Goal: Task Accomplishment & Management: Complete application form

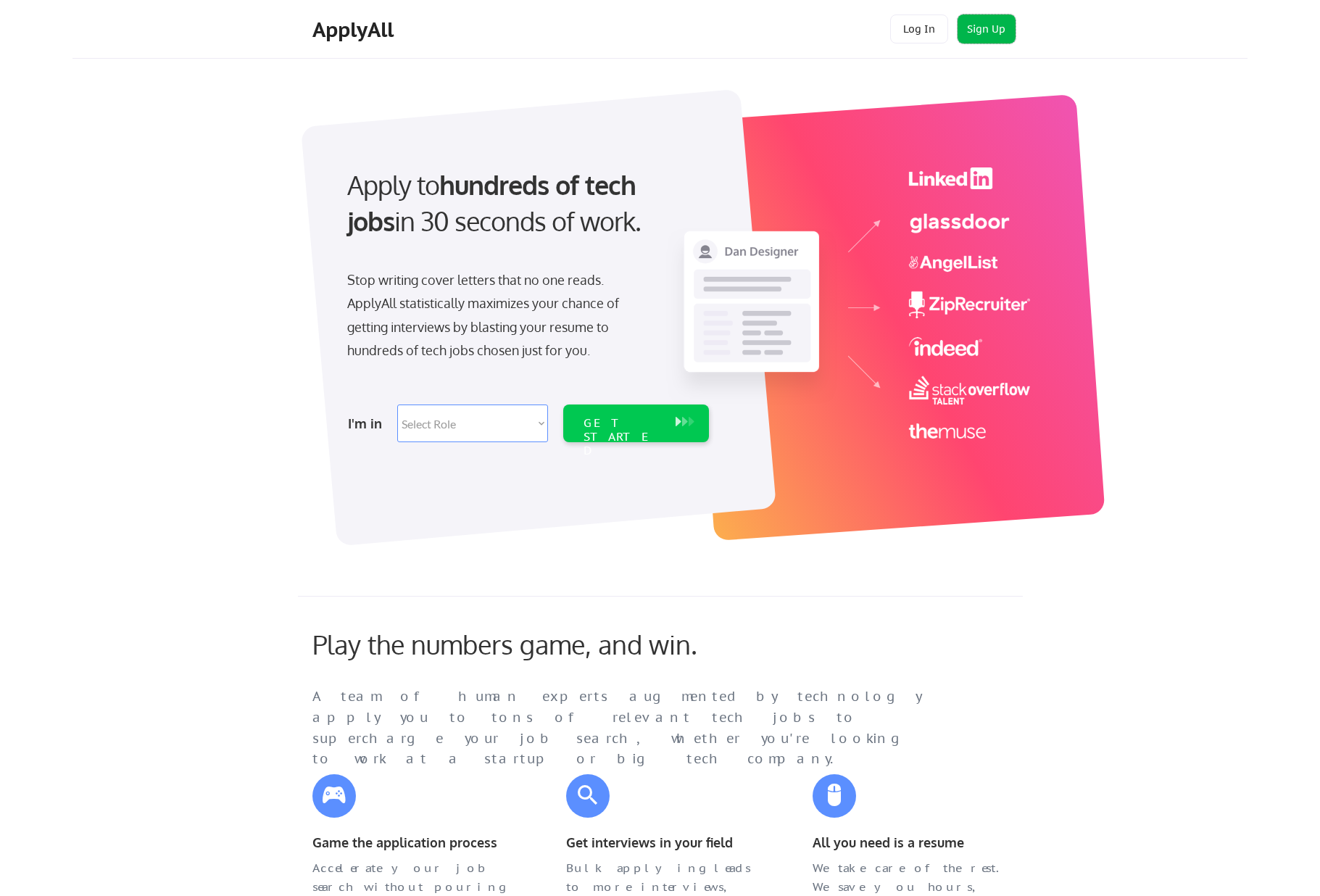
click at [978, 24] on button "Sign Up" at bounding box center [986, 29] width 58 height 29
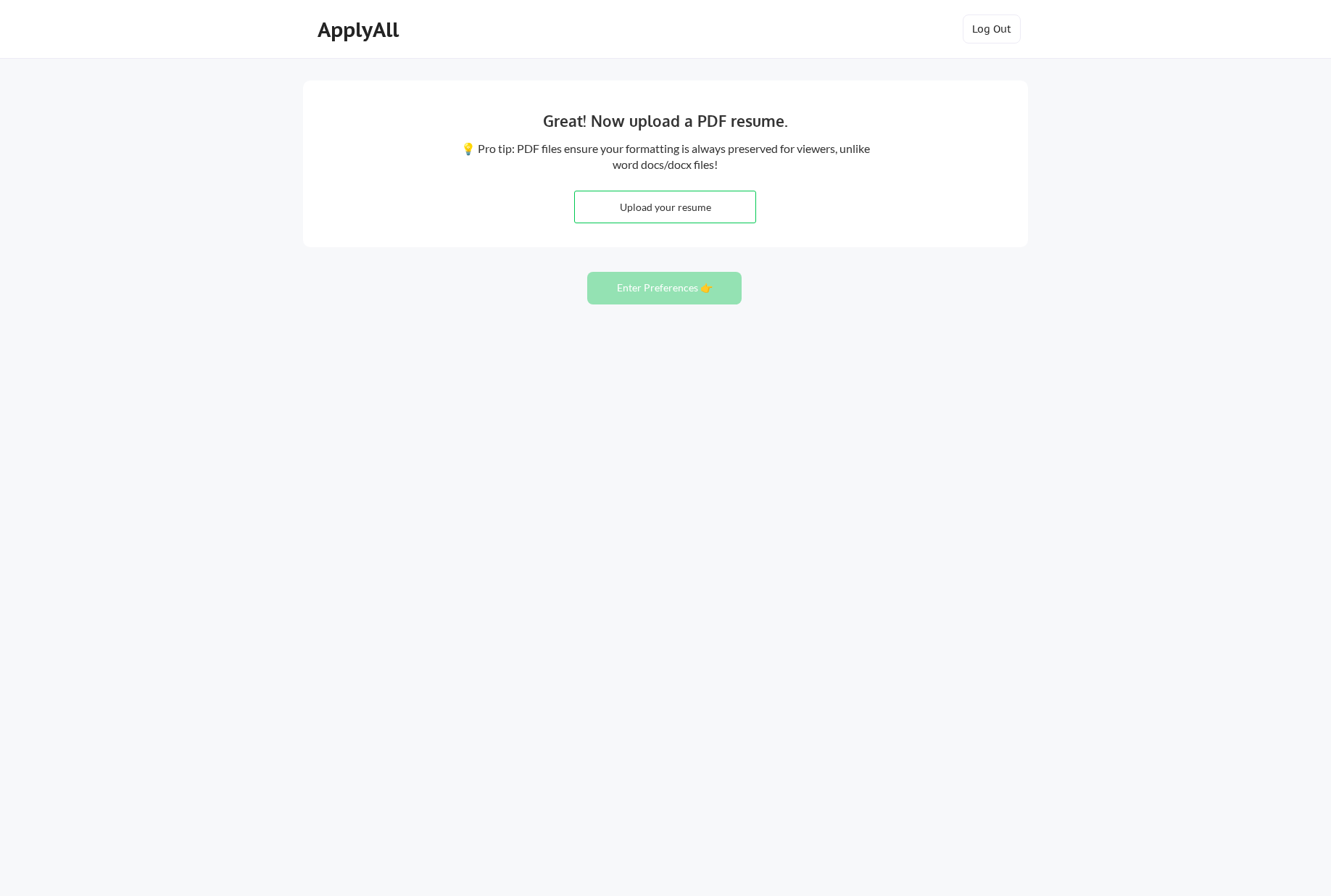
click at [1033, 290] on div "Great! Now upload a PDF resume. 💡 Pro tip: PDF files ensure your formatting is …" at bounding box center [666, 448] width 1331 height 896
click at [675, 210] on input "file" at bounding box center [665, 207] width 180 height 32
type input "C:\fakepath\Seshu - Resume (202510).pdf"
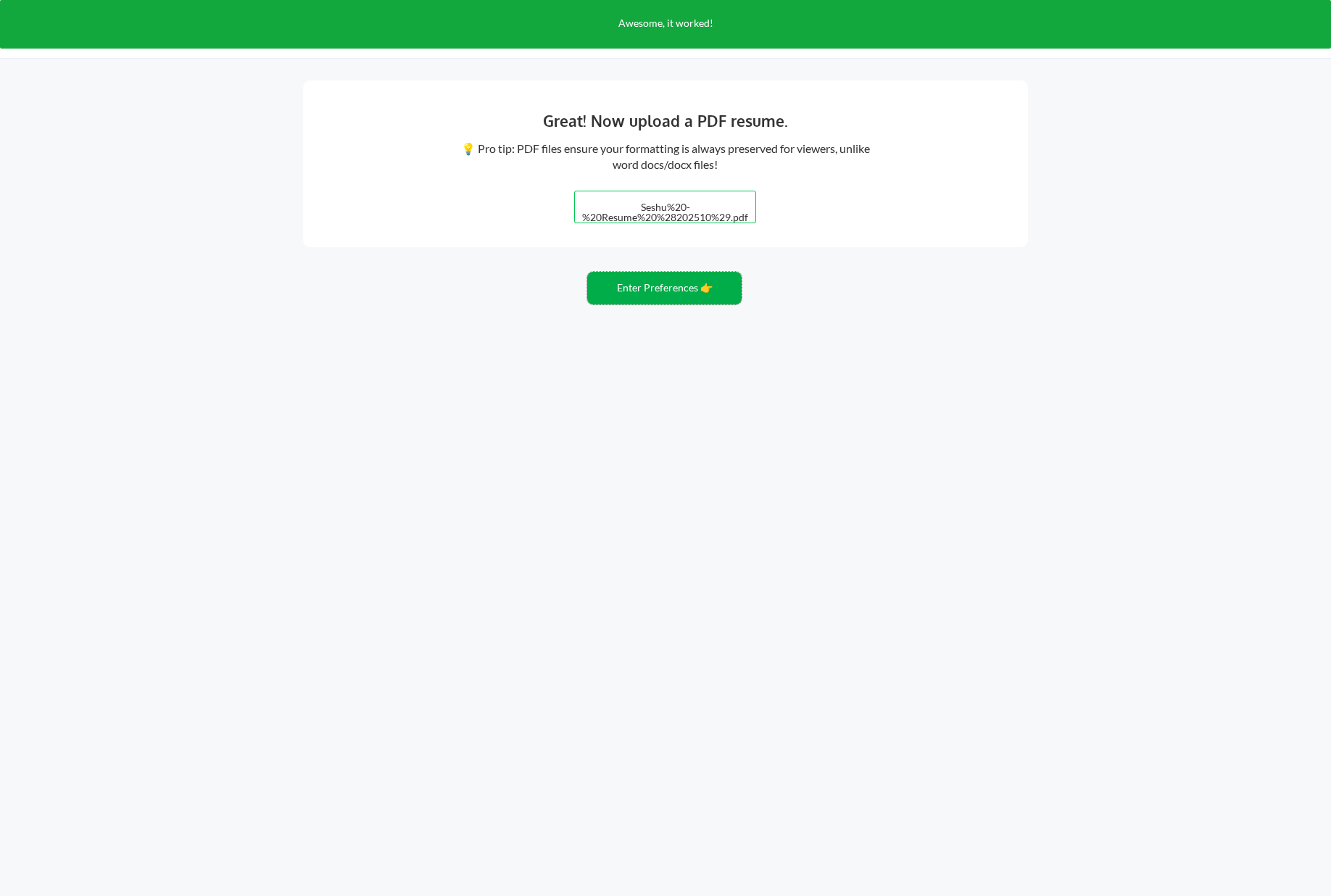
click at [671, 285] on button "Enter Preferences 👉" at bounding box center [664, 288] width 154 height 32
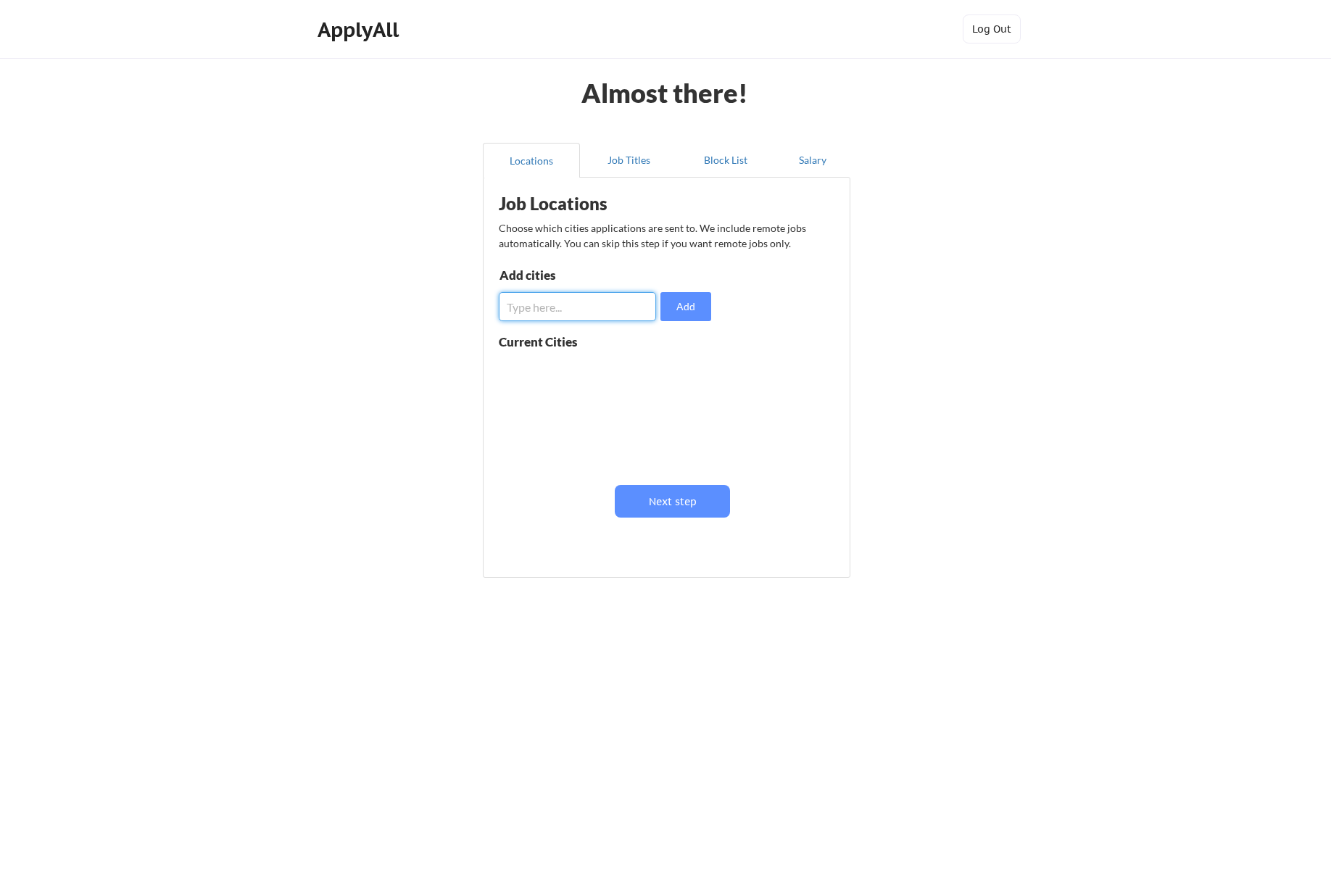
click at [611, 314] on input "input" at bounding box center [577, 306] width 158 height 29
type input "Austin"
click at [584, 307] on input "input" at bounding box center [577, 306] width 158 height 29
type input "[GEOGRAPHIC_DATA]"
click at [575, 318] on input "input" at bounding box center [577, 306] width 158 height 29
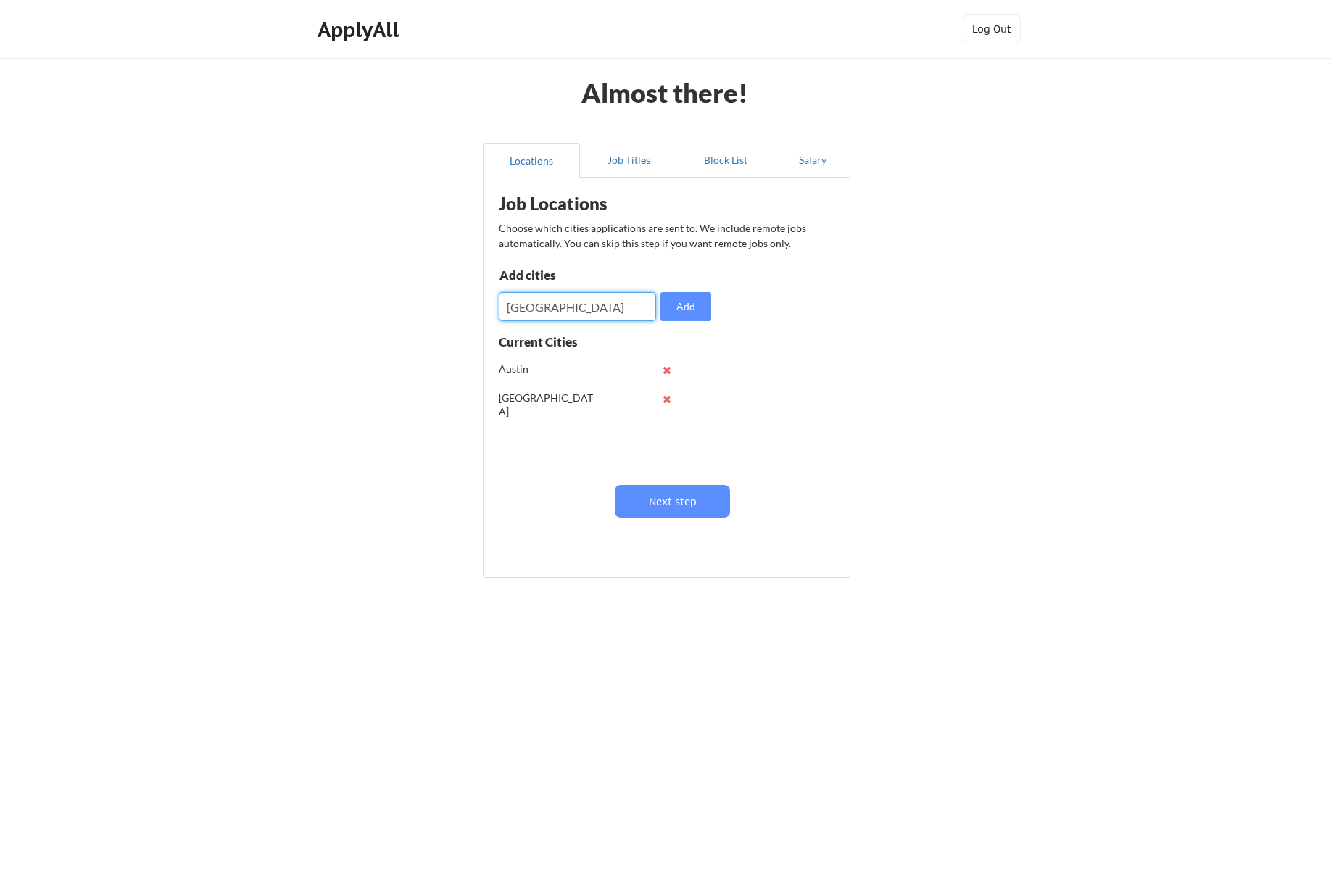
type input "[GEOGRAPHIC_DATA]"
click at [593, 313] on input "input" at bounding box center [577, 306] width 158 height 29
type input "[GEOGRAPHIC_DATA][PERSON_NAME]"
click at [667, 426] on button at bounding box center [666, 428] width 11 height 11
click at [575, 313] on input "input" at bounding box center [577, 306] width 158 height 29
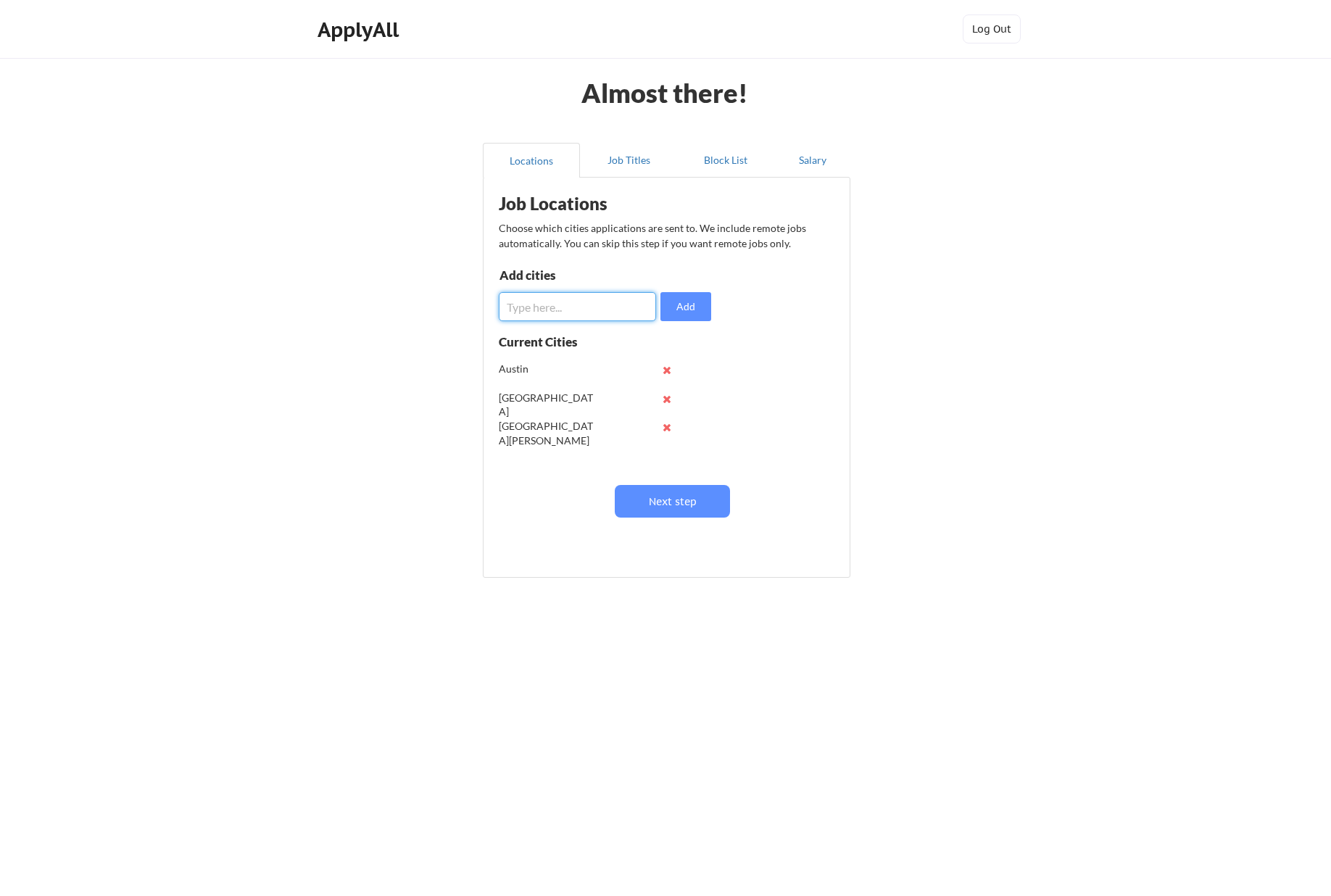
paste input "[GEOGRAPHIC_DATA]"
type input "[GEOGRAPHIC_DATA]"
click at [701, 305] on button "Add" at bounding box center [685, 306] width 50 height 29
click at [559, 303] on input "input" at bounding box center [577, 306] width 158 height 29
type input "[GEOGRAPHIC_DATA]"
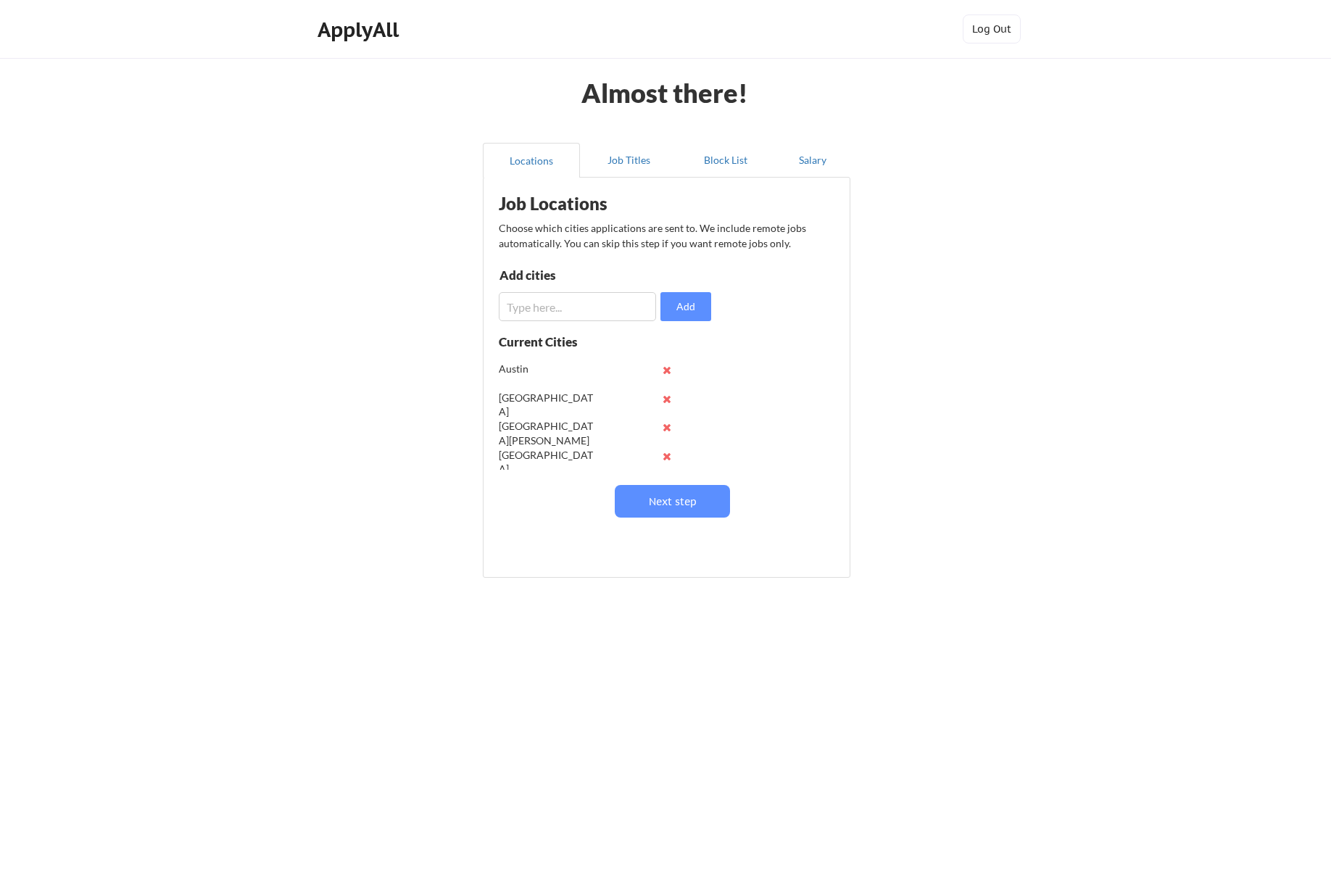
click at [562, 303] on input "input" at bounding box center [577, 306] width 158 height 29
type input "[GEOGRAPHIC_DATA]"
click at [675, 497] on button "Next step" at bounding box center [673, 502] width 115 height 32
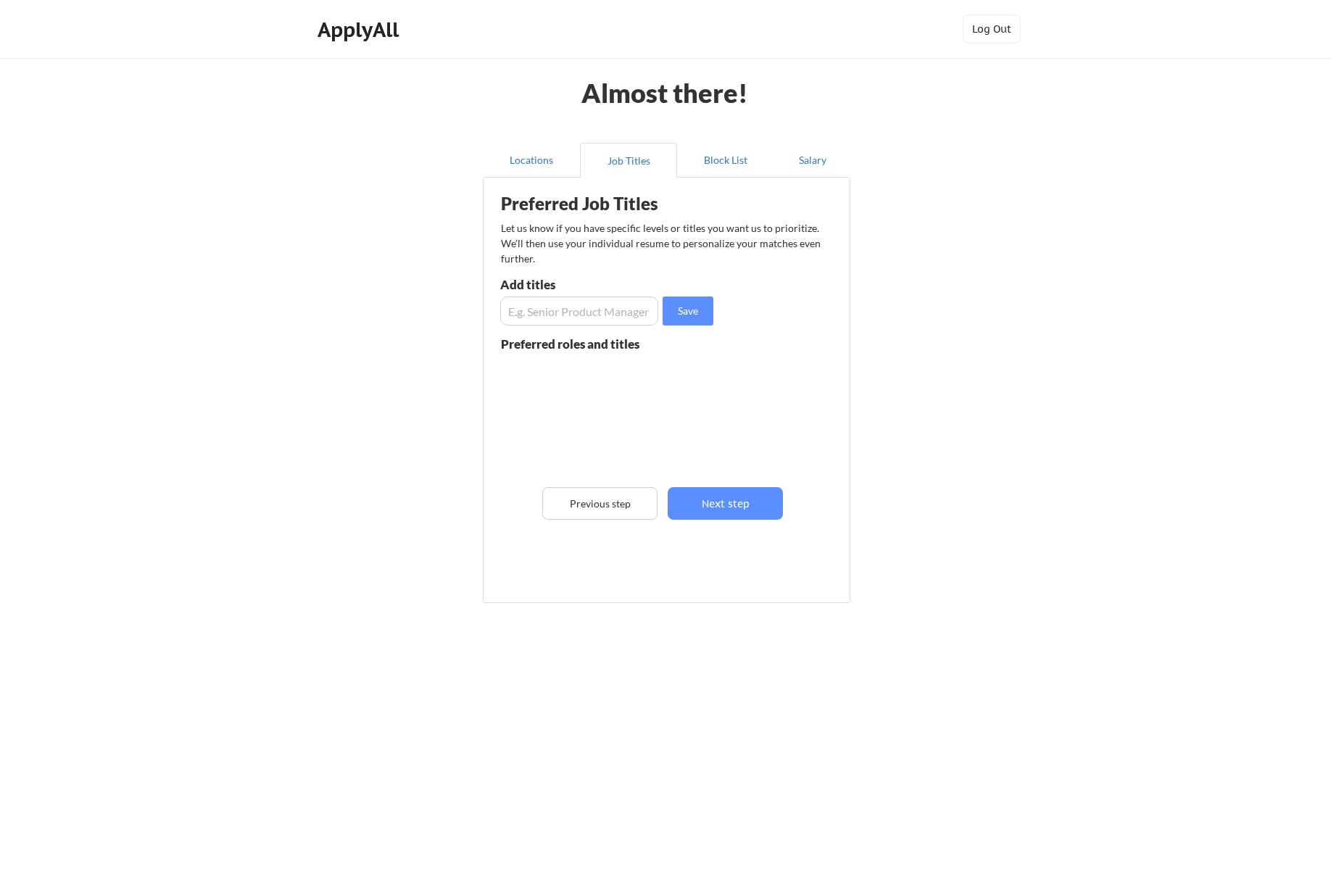
click at [546, 319] on input "input" at bounding box center [578, 311] width 158 height 29
type input "Software Engineering Manager"
click at [681, 305] on button "Save" at bounding box center [688, 311] width 50 height 29
click at [572, 318] on input "input" at bounding box center [578, 311] width 158 height 29
paste input "Software Engineering Manager"
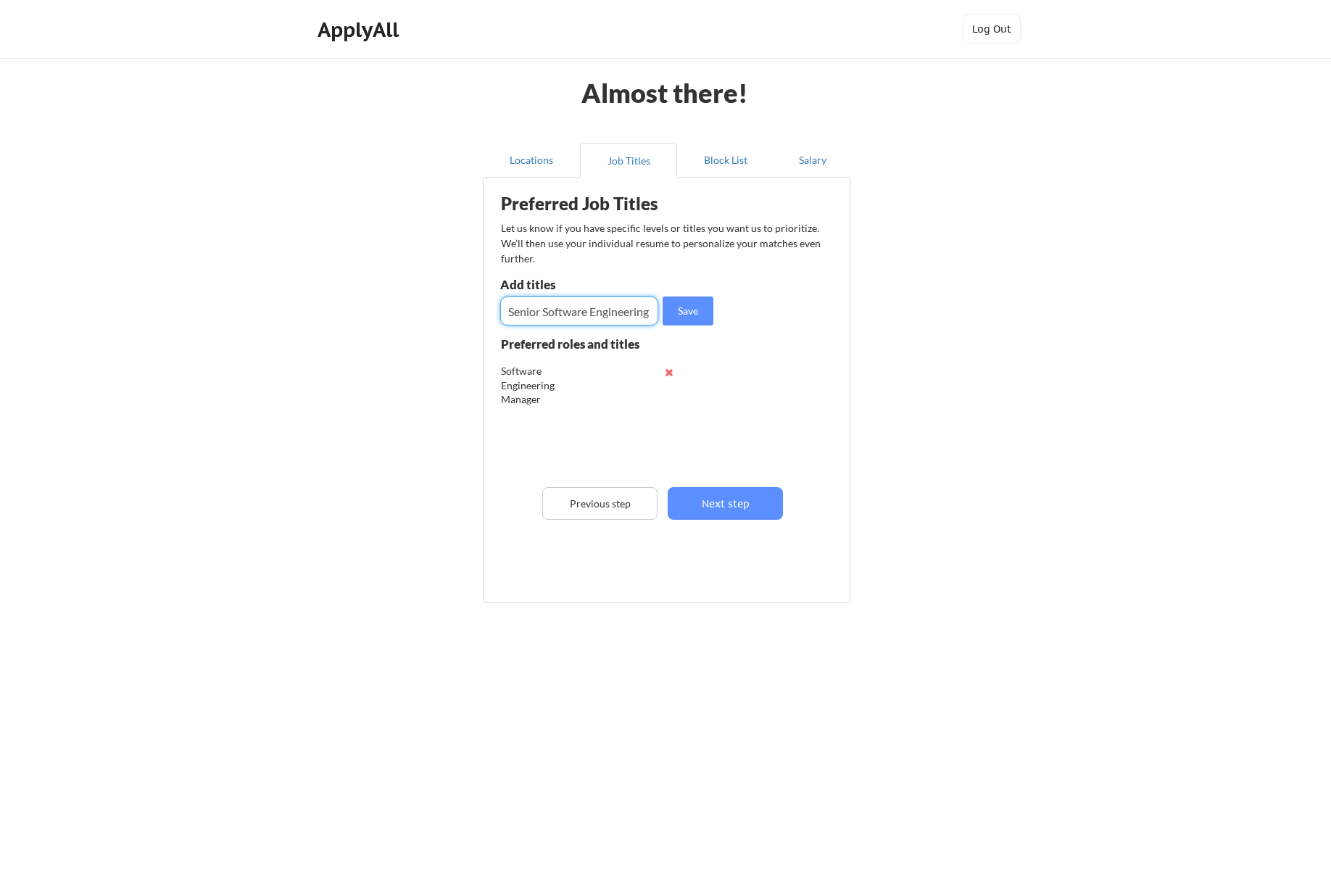
scroll to position [0, 50]
type input "Senior Software Engineering Manager"
click at [690, 315] on button "Save" at bounding box center [688, 311] width 50 height 29
click at [567, 317] on input "input" at bounding box center [578, 311] width 158 height 29
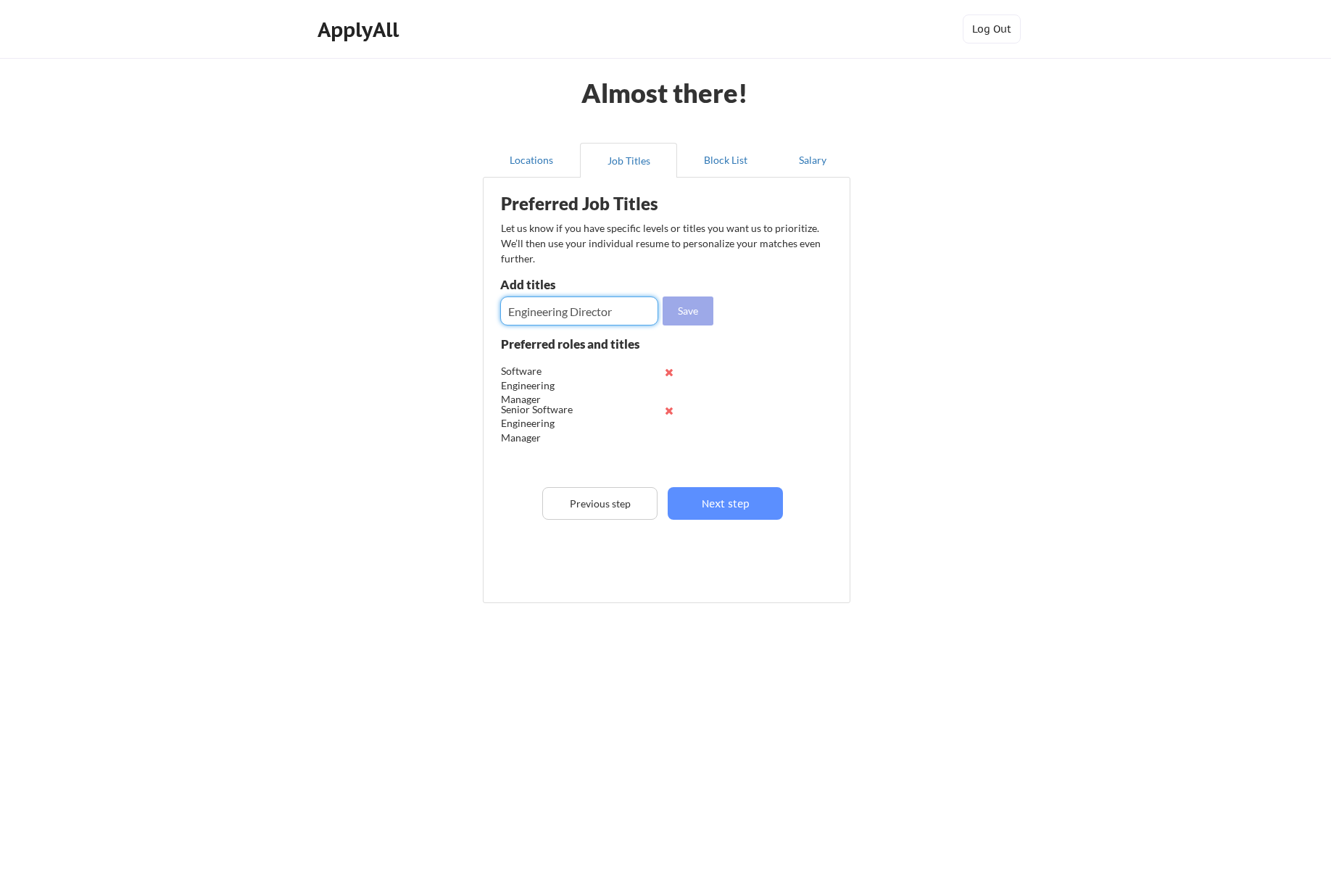
type input "Engineering Director"
click at [689, 315] on button "Save" at bounding box center [688, 311] width 50 height 29
click at [729, 498] on button "Next step" at bounding box center [725, 503] width 115 height 32
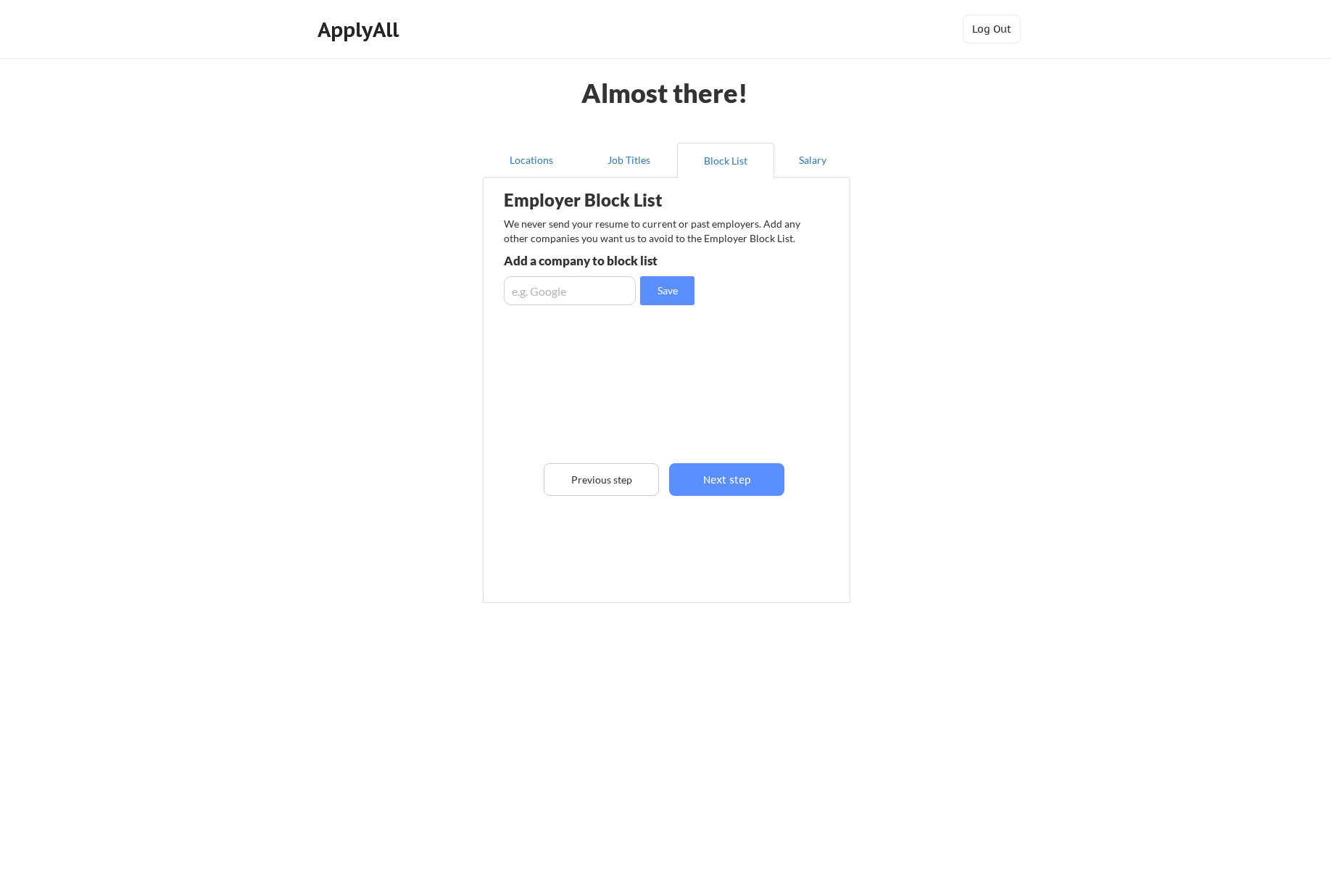
click at [569, 298] on input "input" at bounding box center [569, 291] width 132 height 29
type input "Google"
click at [575, 296] on input "input" at bounding box center [569, 291] width 132 height 29
type input "Indeed"
click at [589, 292] on input "input" at bounding box center [569, 291] width 132 height 29
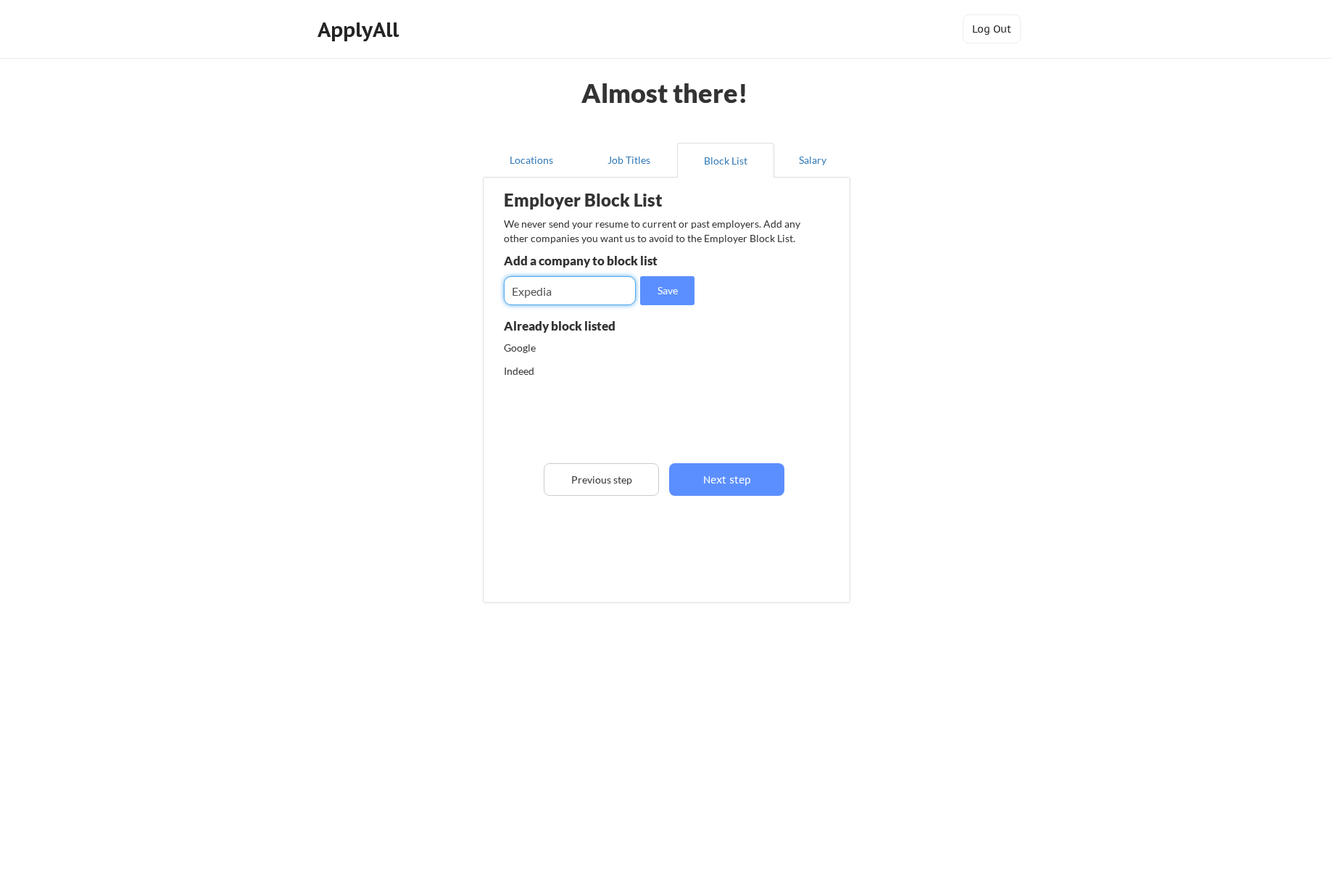
type input "Expedia"
click at [594, 290] on input "input" at bounding box center [569, 291] width 132 height 29
click at [720, 474] on button "Next step" at bounding box center [727, 479] width 115 height 32
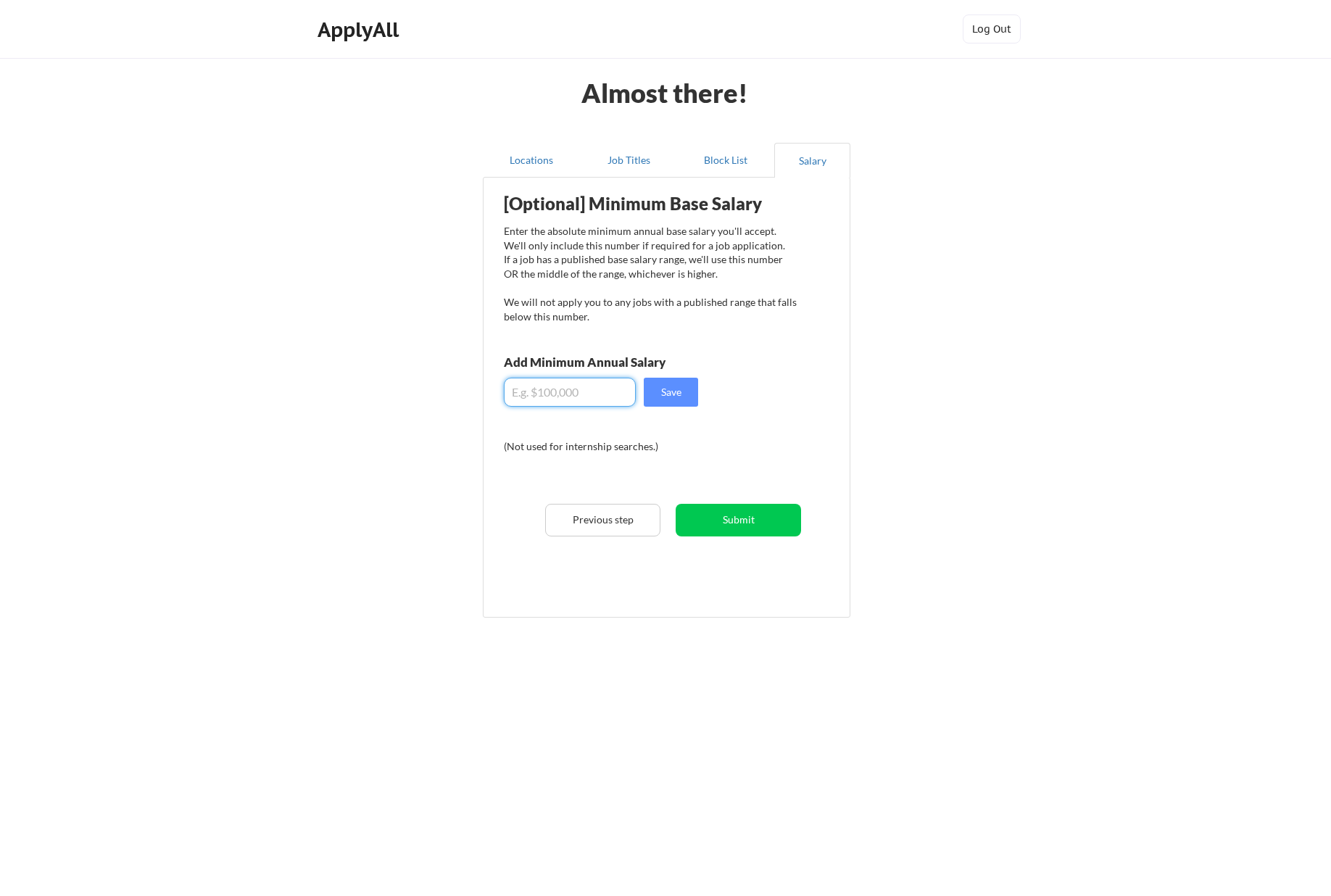
click at [579, 396] on input "input" at bounding box center [569, 392] width 132 height 29
drag, startPoint x: 522, startPoint y: 394, endPoint x: 538, endPoint y: 396, distance: 16.1
click at [538, 396] on input "input" at bounding box center [569, 392] width 132 height 29
type input "$215,000"
click at [678, 392] on button "Save" at bounding box center [671, 392] width 54 height 29
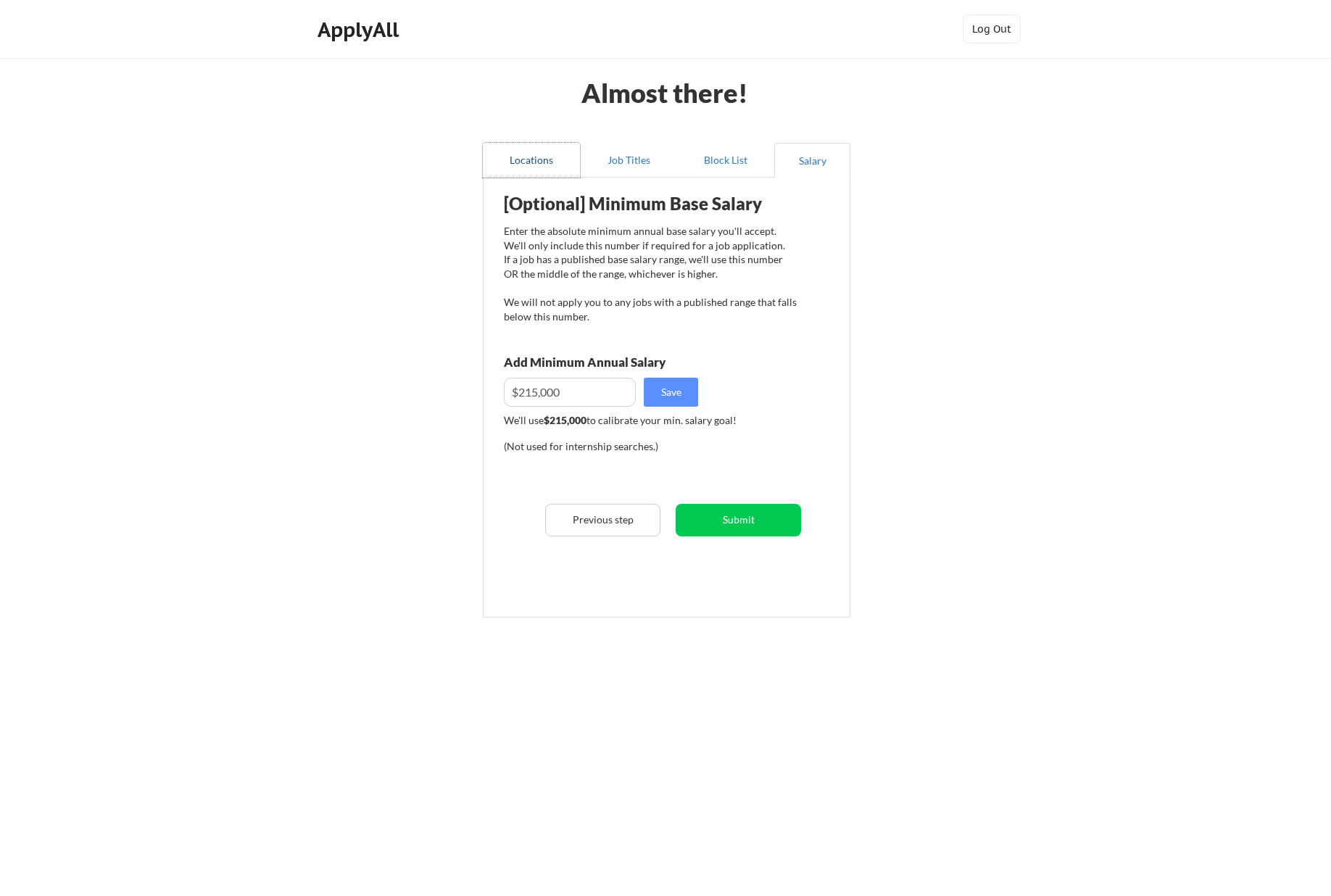
click at [531, 154] on button "Locations" at bounding box center [531, 160] width 97 height 35
